Goal: Navigation & Orientation: Go to known website

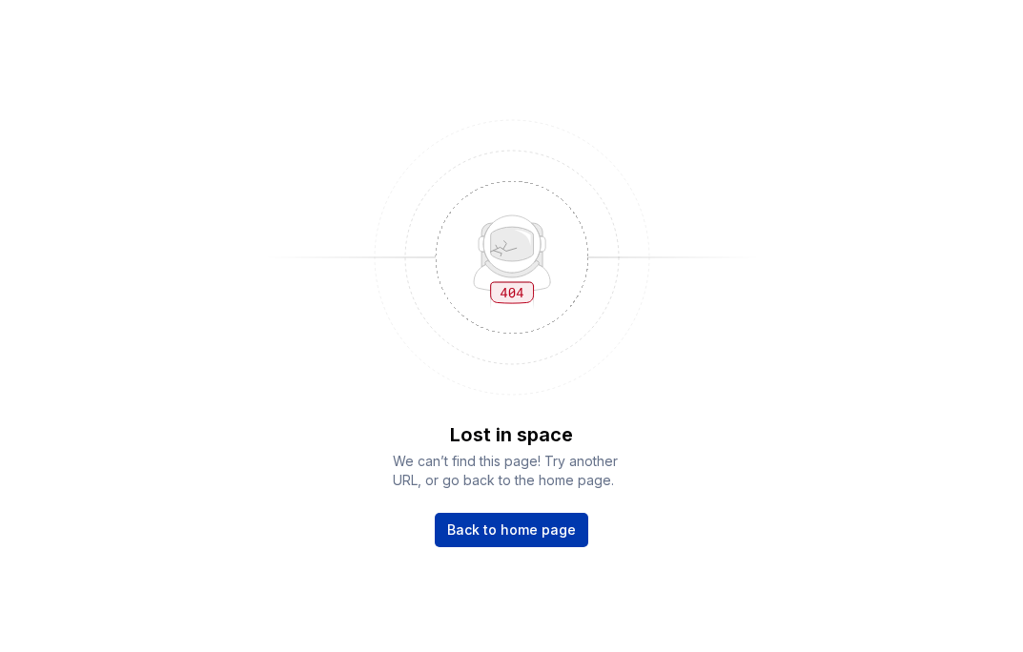
click at [533, 534] on span "Back to home page" at bounding box center [511, 530] width 129 height 19
